Goal: Use online tool/utility: Utilize a website feature to perform a specific function

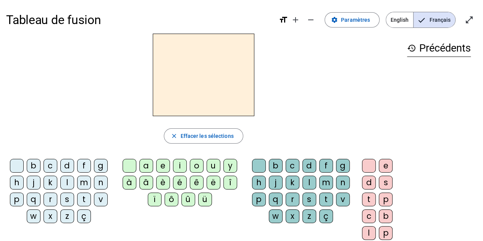
click at [84, 181] on div "m" at bounding box center [84, 183] width 14 height 14
click at [162, 168] on div "e" at bounding box center [163, 166] width 14 height 14
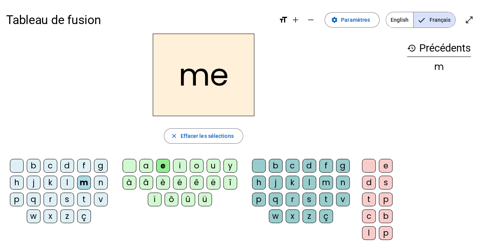
click at [146, 168] on div "a" at bounding box center [146, 166] width 14 height 14
click at [69, 182] on div "l" at bounding box center [67, 183] width 14 height 14
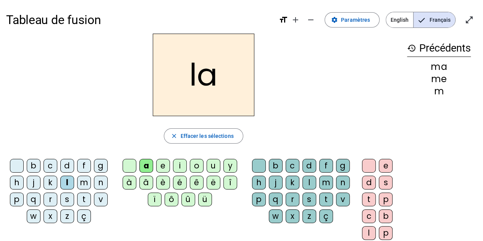
click at [209, 167] on div "u" at bounding box center [214, 166] width 14 height 14
click at [159, 166] on div "e" at bounding box center [163, 166] width 14 height 14
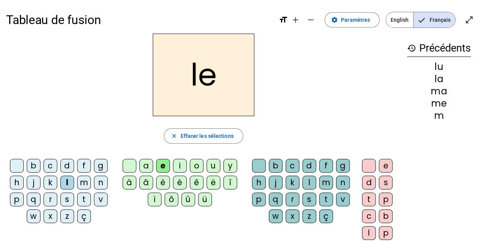
click at [31, 164] on div "b" at bounding box center [34, 166] width 14 height 14
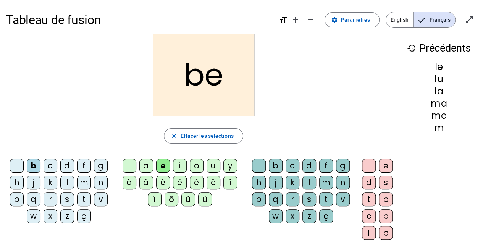
click at [67, 168] on div "d" at bounding box center [67, 166] width 14 height 14
click at [214, 165] on div "u" at bounding box center [214, 166] width 14 height 14
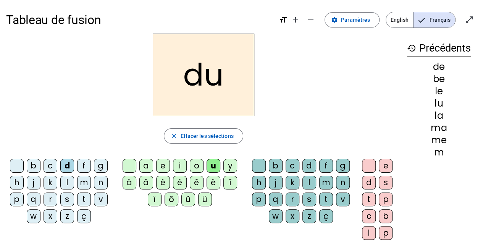
click at [80, 197] on div "t" at bounding box center [84, 199] width 14 height 14
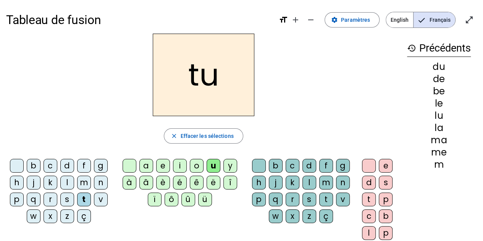
click at [146, 164] on div "a" at bounding box center [146, 166] width 14 height 14
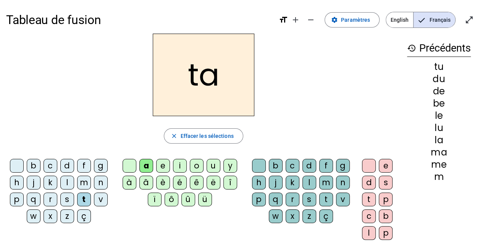
click at [160, 163] on div "e" at bounding box center [163, 166] width 14 height 14
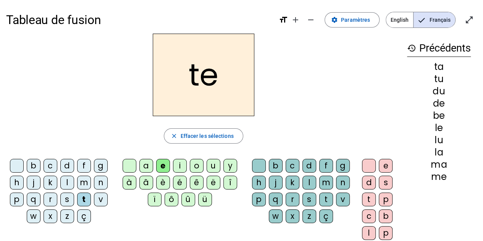
click at [324, 179] on div "m" at bounding box center [326, 183] width 14 height 14
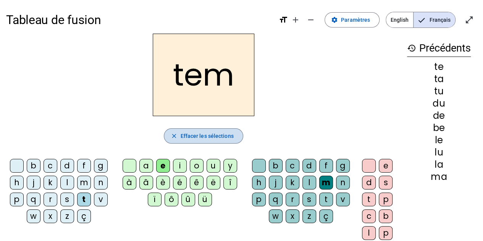
click at [208, 133] on span "Effacer les sélections" at bounding box center [206, 135] width 53 height 9
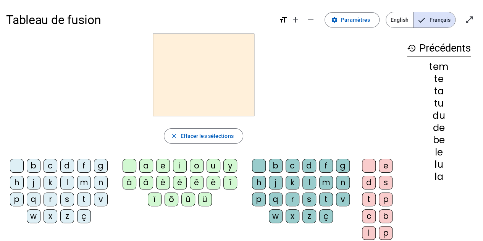
click at [85, 178] on div "m" at bounding box center [84, 183] width 14 height 14
click at [164, 162] on div "e" at bounding box center [163, 166] width 14 height 14
